Goal: Task Accomplishment & Management: Use online tool/utility

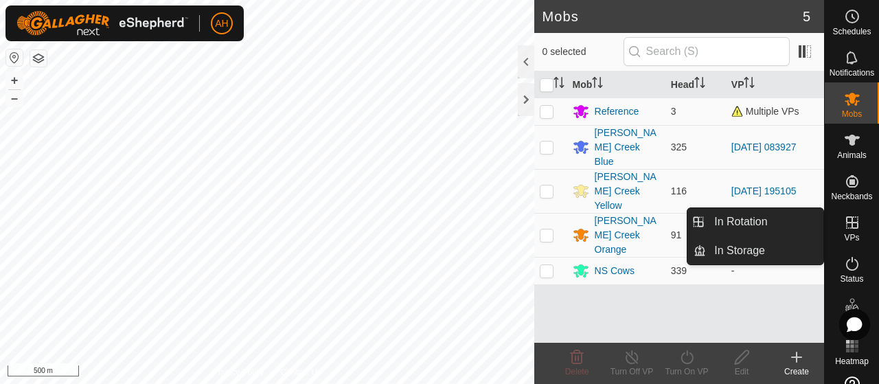
click at [856, 229] on es-virtualpaddocks-svg-icon at bounding box center [852, 223] width 25 height 22
click at [849, 228] on icon at bounding box center [852, 222] width 12 height 12
click at [793, 227] on link "In Rotation" at bounding box center [764, 221] width 117 height 27
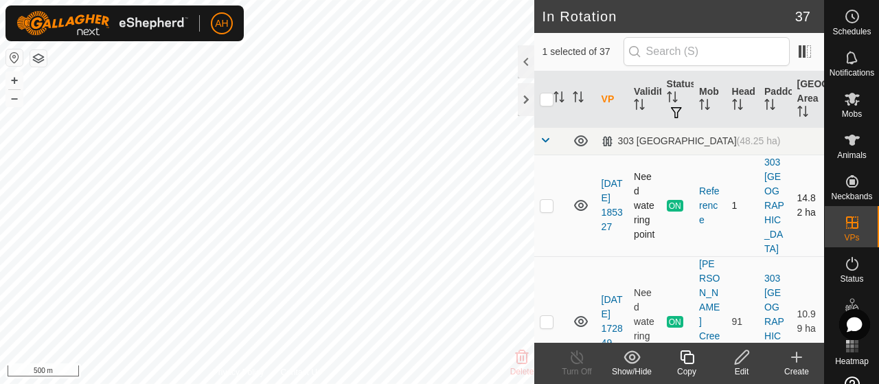
checkbox input "false"
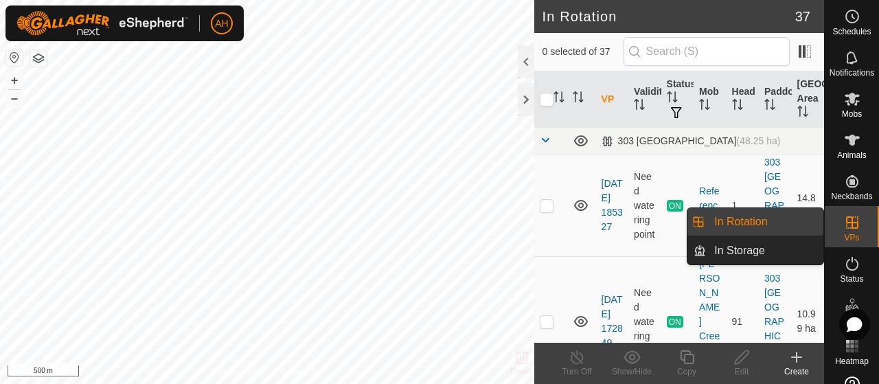
click at [741, 229] on link "In Rotation" at bounding box center [764, 221] width 117 height 27
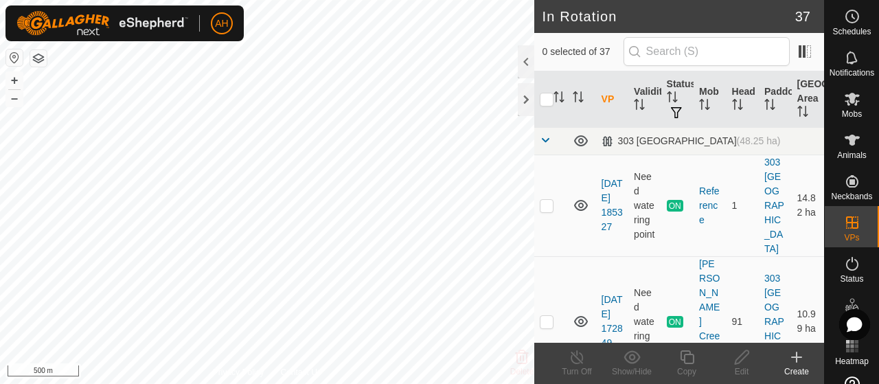
click at [795, 361] on icon at bounding box center [797, 357] width 16 height 16
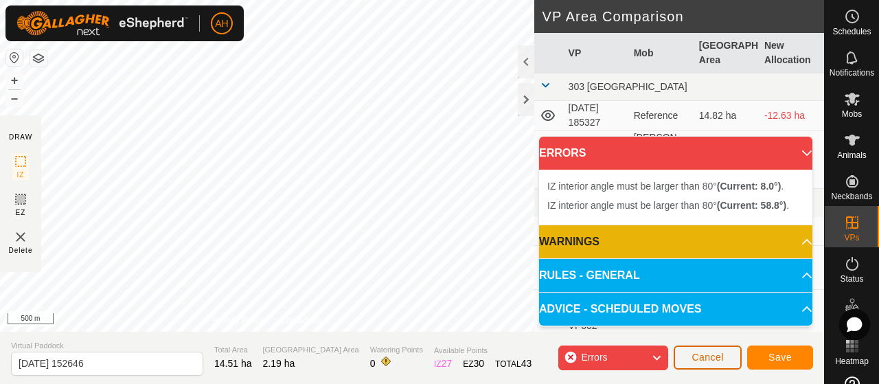
click at [722, 357] on span "Cancel" at bounding box center [708, 357] width 32 height 11
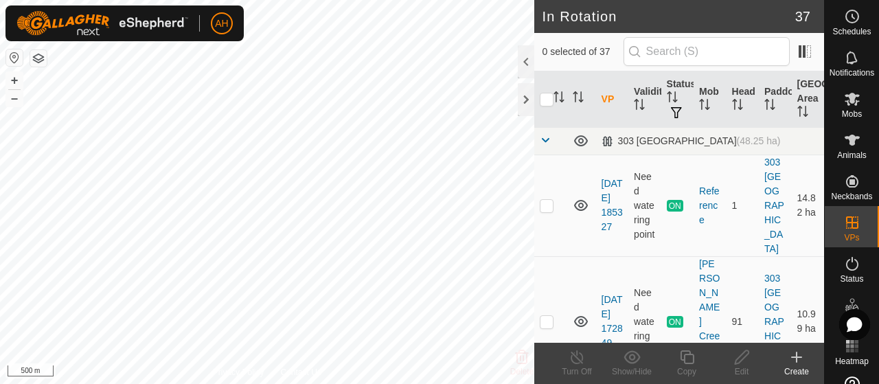
click at [803, 366] on div "Create" at bounding box center [796, 371] width 55 height 12
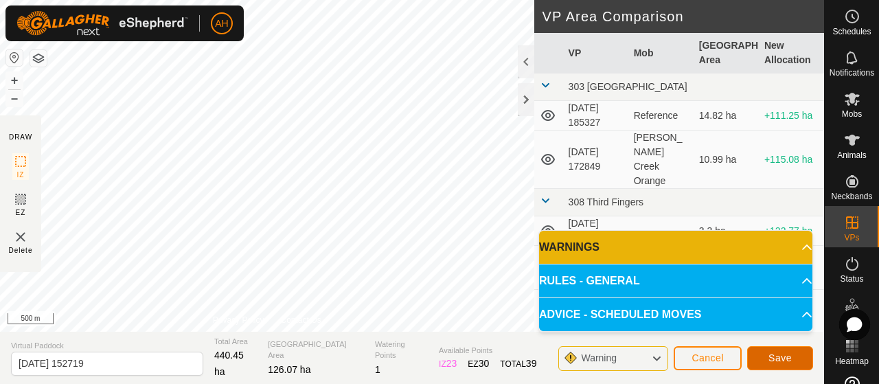
click at [771, 354] on span "Save" at bounding box center [780, 357] width 23 height 11
